Goal: Task Accomplishment & Management: Manage account settings

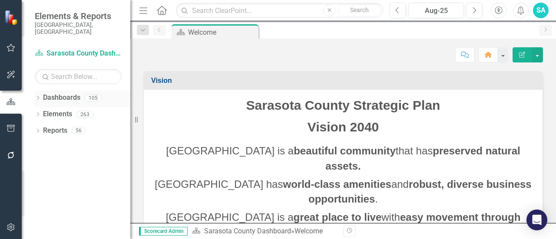
click at [40, 96] on icon "Dropdown" at bounding box center [38, 98] width 6 height 5
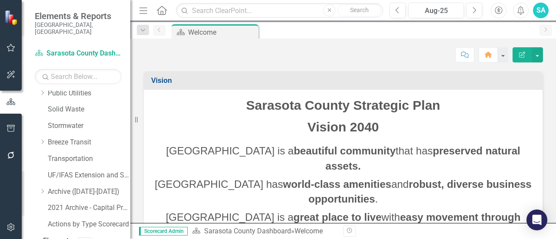
scroll to position [301, 0]
click at [69, 153] on link "Transportation" at bounding box center [89, 158] width 83 height 10
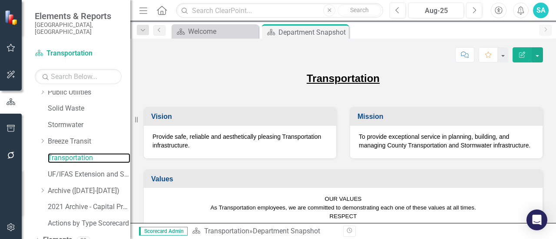
scroll to position [320, 0]
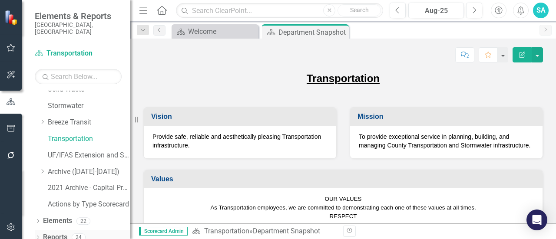
click at [37, 236] on icon "Dropdown" at bounding box center [38, 238] width 6 height 5
click at [37, 234] on icon "Dropdown" at bounding box center [36, 237] width 5 height 6
click at [38, 236] on icon "Dropdown" at bounding box center [38, 238] width 6 height 5
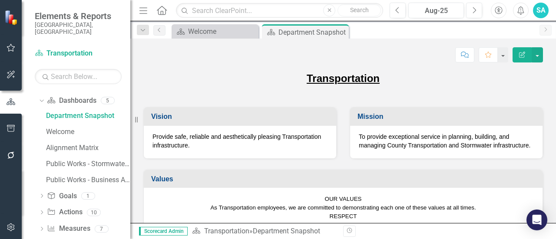
scroll to position [477, 0]
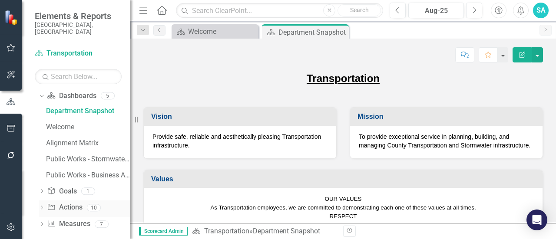
click at [43, 206] on icon "Dropdown" at bounding box center [42, 208] width 6 height 5
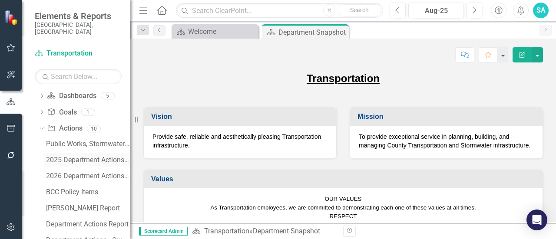
click at [91, 156] on div "2025 Department Actions - Monthly Updates ([PERSON_NAME])" at bounding box center [88, 160] width 84 height 8
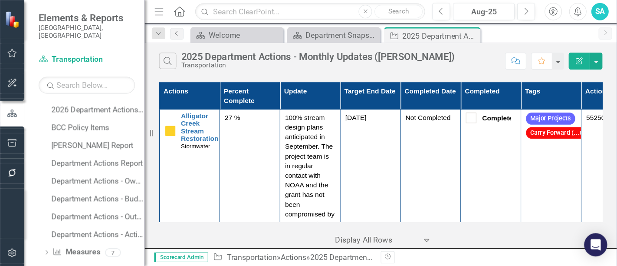
scroll to position [558, 0]
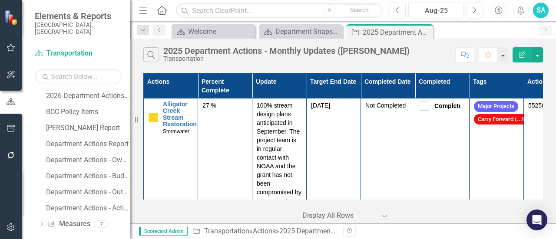
click at [539, 196] on div "Actions Percent Complete Update Target End Date Completed Date Completed Tags A…" at bounding box center [343, 136] width 400 height 126
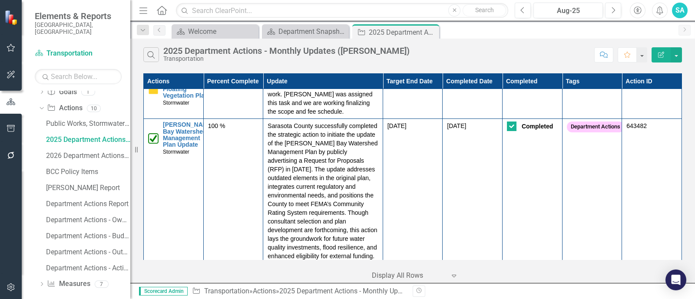
scroll to position [982, 0]
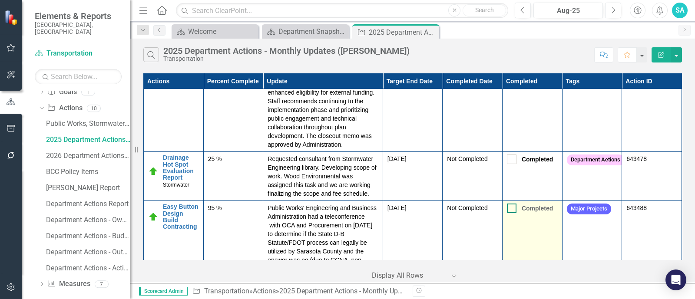
click at [507, 213] on div at bounding box center [512, 209] width 10 height 10
click at [507, 209] on input "Completed" at bounding box center [510, 207] width 6 height 6
checkbox input "true"
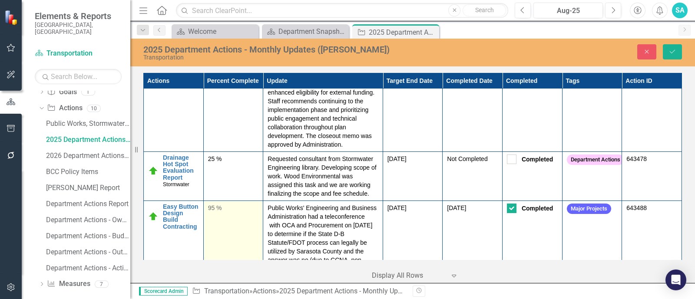
click at [215, 212] on div "95 %" at bounding box center [233, 208] width 51 height 9
click at [247, 220] on input "96" at bounding box center [233, 212] width 51 height 16
click at [247, 220] on input "97" at bounding box center [233, 212] width 51 height 16
click at [247, 220] on input "98" at bounding box center [233, 212] width 51 height 16
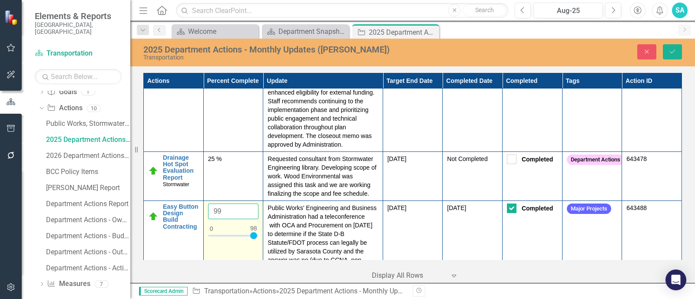
click at [247, 220] on input "99" at bounding box center [233, 212] width 51 height 16
click at [247, 220] on input "100" at bounding box center [233, 212] width 51 height 16
click at [247, 220] on input "101" at bounding box center [233, 212] width 51 height 16
click at [248, 220] on input "100" at bounding box center [233, 212] width 51 height 16
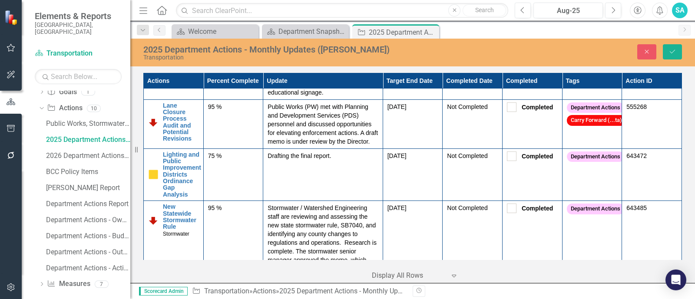
scroll to position [2027, 0]
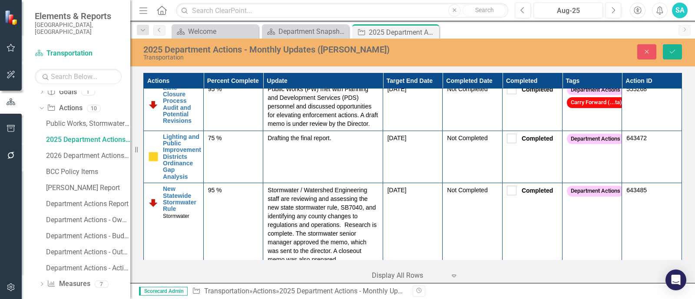
type input "98"
click at [555, 238] on td "643485" at bounding box center [652, 225] width 60 height 84
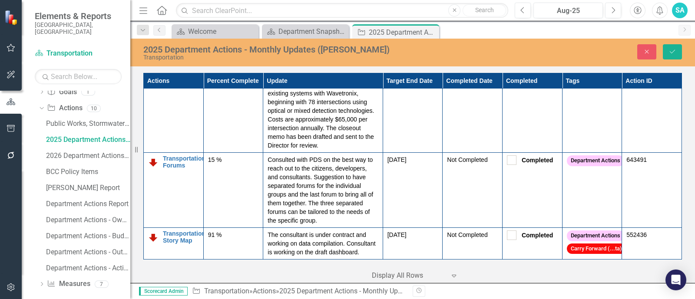
scroll to position [2932, 0]
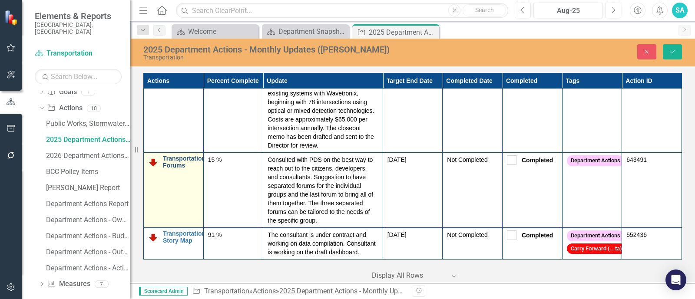
click at [172, 164] on link "Transportation Forums" at bounding box center [184, 161] width 43 height 13
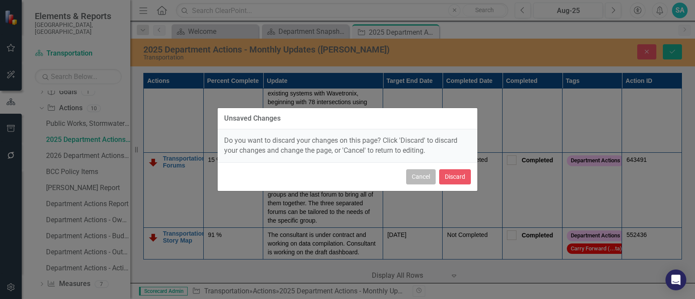
click at [412, 183] on button "Cancel" at bounding box center [421, 176] width 30 height 15
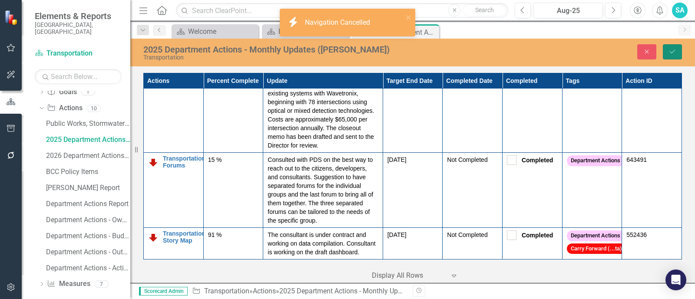
click at [555, 51] on icon "submit" at bounding box center [672, 51] width 5 height 3
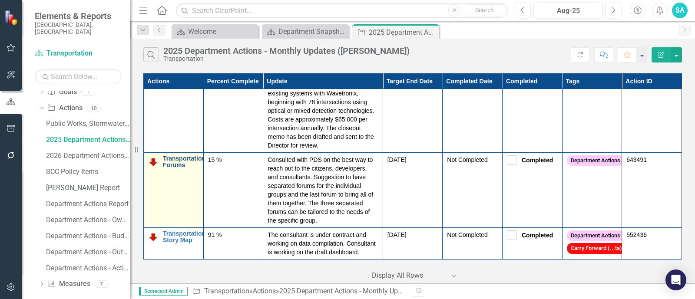
click at [173, 166] on link "Transportation Forums" at bounding box center [184, 161] width 43 height 13
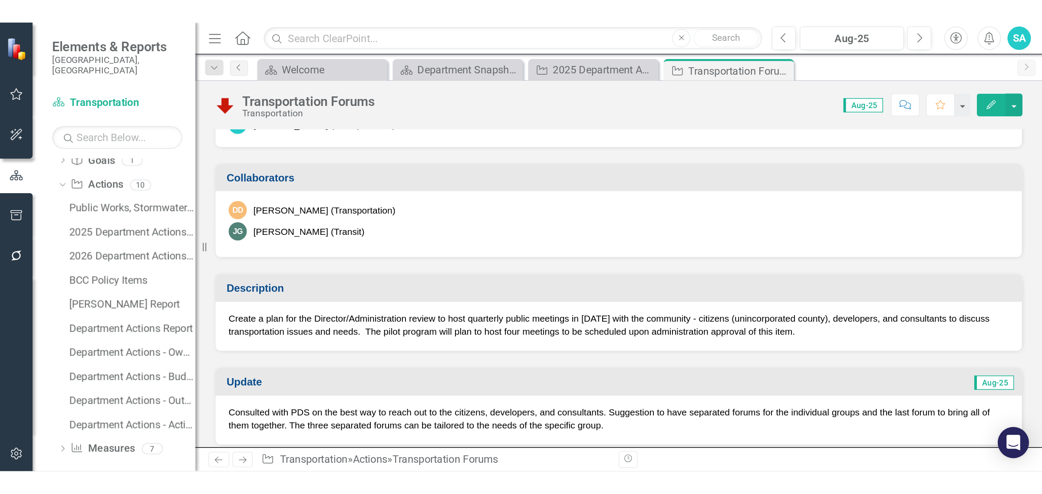
scroll to position [163, 0]
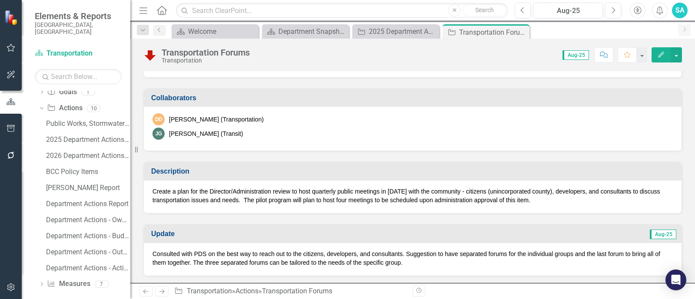
click at [540, 200] on p "Create a plan for the Director/Administration review to host quarterly public m…" at bounding box center [412, 195] width 520 height 17
click at [2, 239] on div at bounding box center [11, 221] width 22 height 105
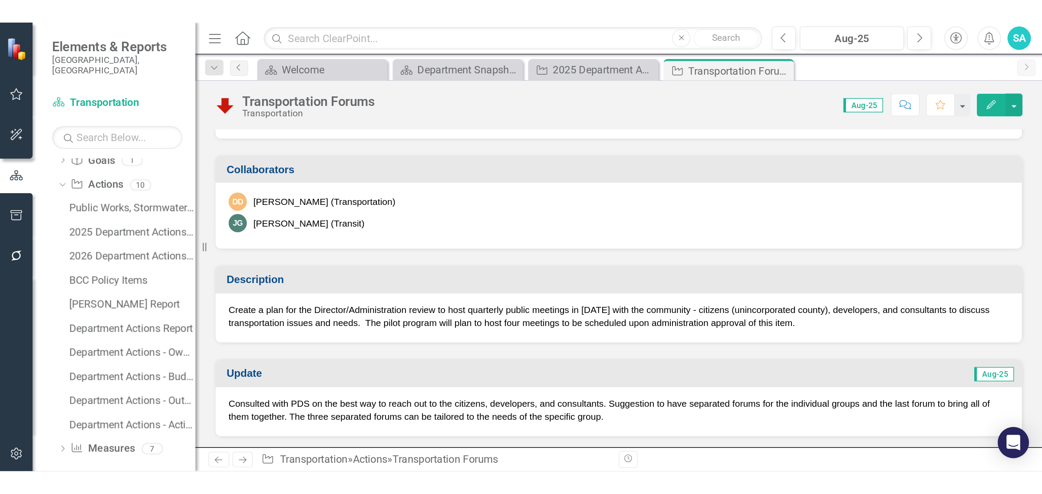
scroll to position [164, 0]
